Goal: Find specific page/section: Find specific page/section

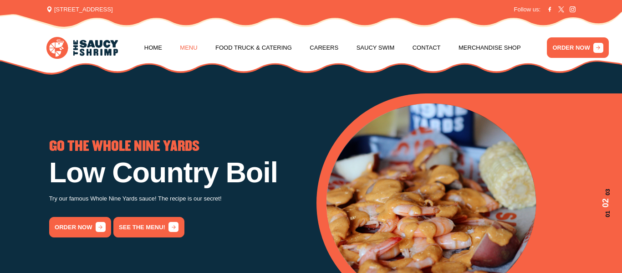
click at [182, 47] on link "Menu" at bounding box center [188, 48] width 17 height 35
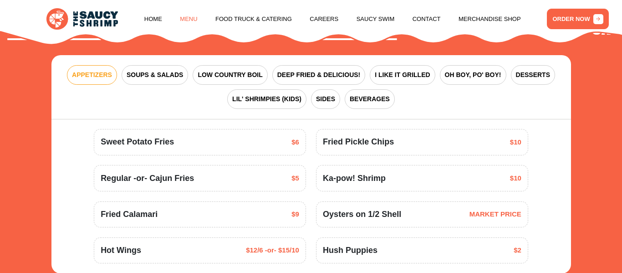
scroll to position [1026, 0]
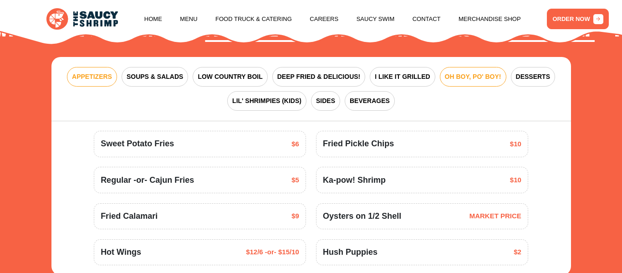
click at [455, 74] on button "OH BOY, PO' BOY!" at bounding box center [473, 77] width 66 height 20
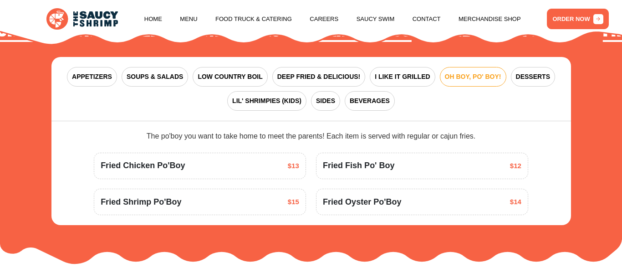
click at [379, 196] on span "Fried Oyster Po'Boy" at bounding box center [362, 202] width 78 height 12
click at [369, 196] on span "Fried Oyster Po'Boy" at bounding box center [362, 202] width 78 height 12
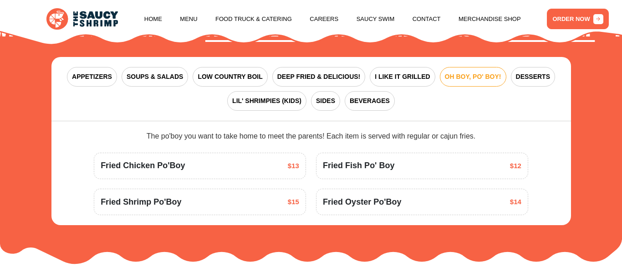
click at [459, 196] on div "Fried Oyster Po'Boy $14" at bounding box center [422, 202] width 199 height 12
click at [357, 196] on span "Fried Oyster Po'Boy" at bounding box center [362, 202] width 78 height 12
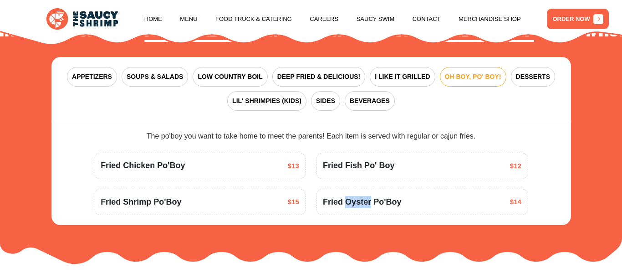
click at [357, 196] on span "Fried Oyster Po'Boy" at bounding box center [362, 202] width 78 height 12
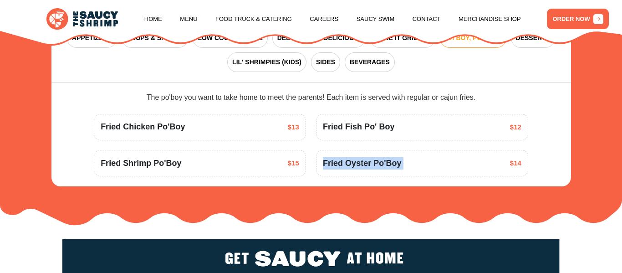
scroll to position [1066, 0]
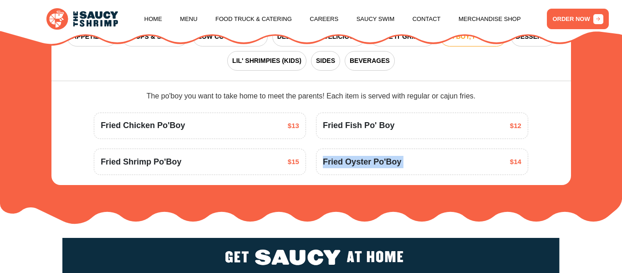
click at [377, 176] on section "ARE YOU FEELING SAUCY? Fried Shrimp The Whole Nine Yards Sauce Fried Oreos Swee…" at bounding box center [311, 70] width 622 height 307
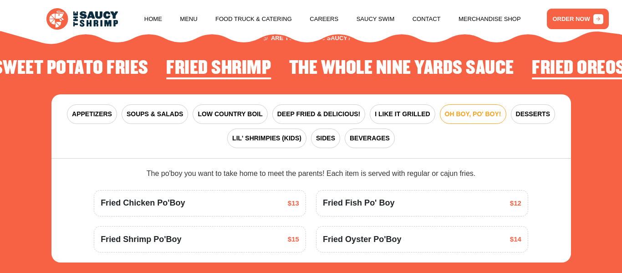
scroll to position [988, 0]
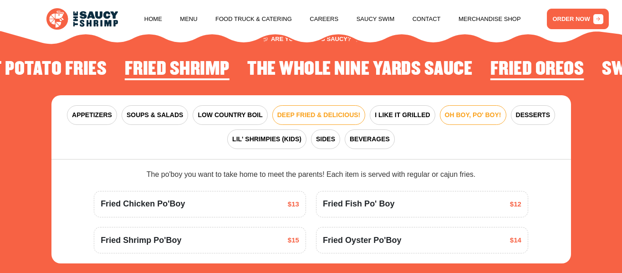
click at [322, 110] on span "DEEP FRIED & DELICIOUS!" at bounding box center [318, 115] width 83 height 10
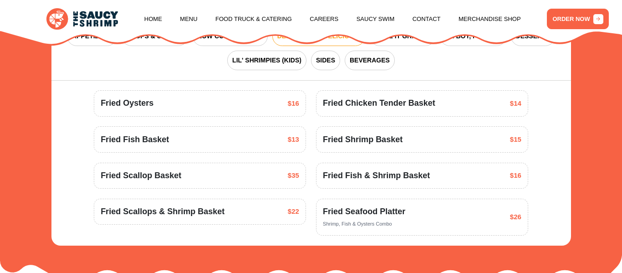
scroll to position [1068, 0]
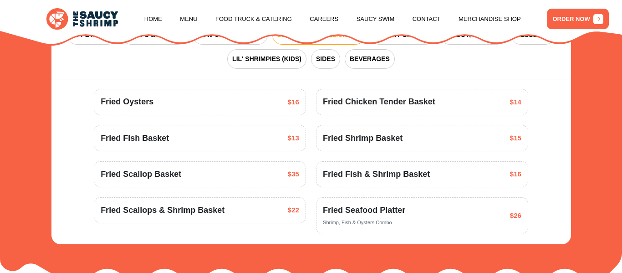
click at [271, 96] on div "Fried Oysters $16" at bounding box center [200, 102] width 199 height 12
